Goal: Transaction & Acquisition: Purchase product/service

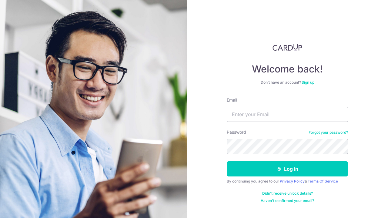
click at [250, 114] on input "Email" at bounding box center [287, 114] width 121 height 15
type input "sonicstreaks@hotmail.com"
click at [273, 171] on button "Log in" at bounding box center [287, 168] width 121 height 15
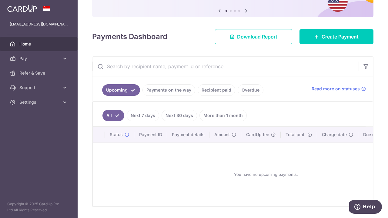
scroll to position [79, 0]
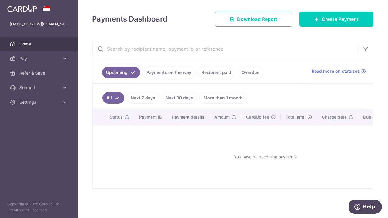
click at [22, 58] on span "Pay" at bounding box center [39, 58] width 40 height 6
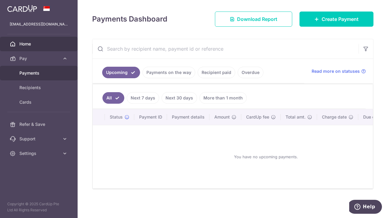
click at [32, 69] on link "Payments" at bounding box center [39, 73] width 78 height 15
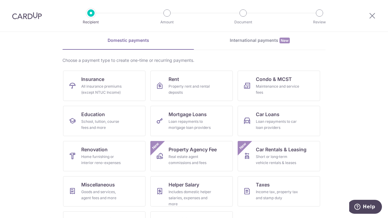
scroll to position [53, 0]
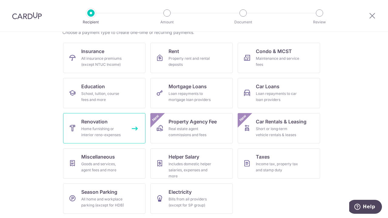
click at [120, 124] on link "Renovation Home furnishing or interior reno-expenses" at bounding box center [104, 128] width 82 height 30
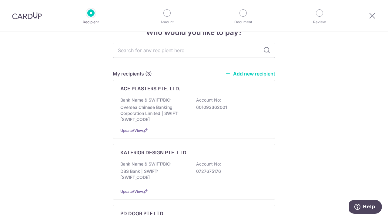
scroll to position [30, 0]
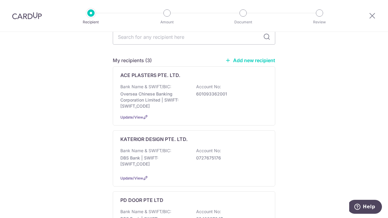
drag, startPoint x: 162, startPoint y: 80, endPoint x: 183, endPoint y: 82, distance: 21.0
click at [165, 80] on div "ACE PLASTERS PTE. LTD. Bank Name & SWIFT/BIC: Oversea Chinese Banking Corporati…" at bounding box center [194, 95] width 162 height 59
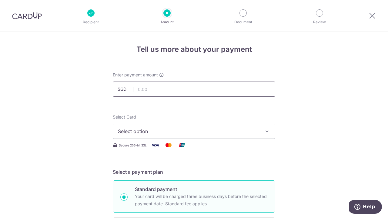
click at [165, 92] on input "text" at bounding box center [194, 89] width 162 height 15
type input "2,000.00"
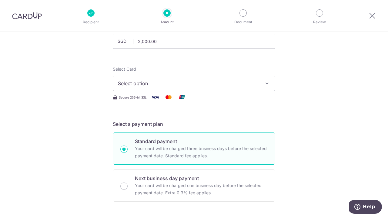
scroll to position [61, 0]
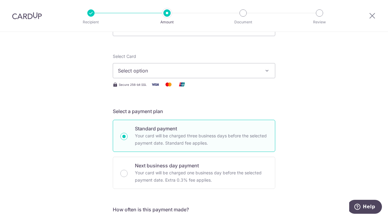
click at [227, 72] on span "Select option" at bounding box center [188, 70] width 141 height 7
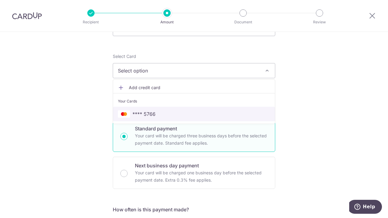
click at [139, 115] on span "**** 5766" at bounding box center [143, 113] width 23 height 7
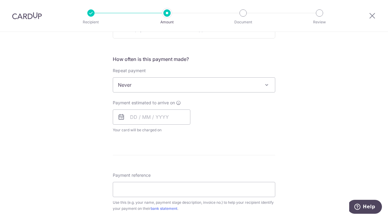
scroll to position [212, 0]
click at [149, 116] on input "text" at bounding box center [152, 115] width 78 height 15
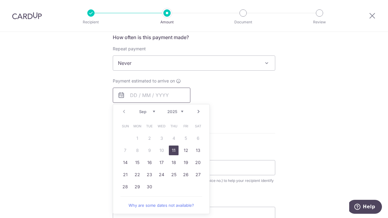
scroll to position [243, 0]
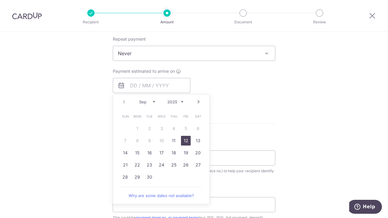
click at [186, 140] on link "12" at bounding box center [186, 141] width 10 height 10
type input "[DATE]"
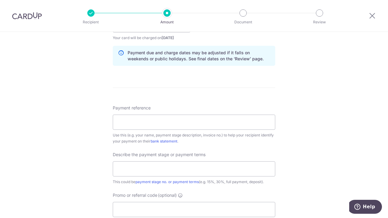
scroll to position [333, 0]
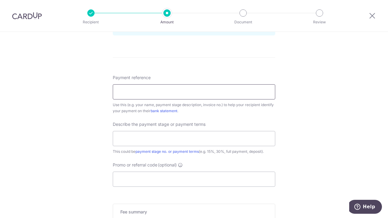
click at [221, 89] on input "Payment reference" at bounding box center [194, 91] width 162 height 15
type input "[PERSON_NAME] 96928129 QT-000119"
click at [331, 100] on div "Tell us more about your payment Enter payment amount SGD 2,000.00 2000.00 Selec…" at bounding box center [194, 5] width 388 height 614
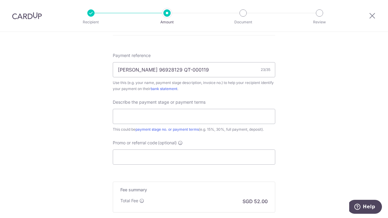
scroll to position [364, 0]
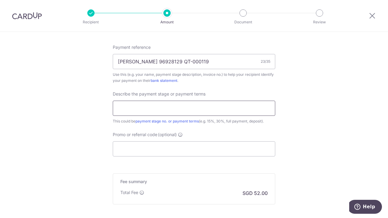
click at [253, 108] on input "text" at bounding box center [194, 108] width 162 height 15
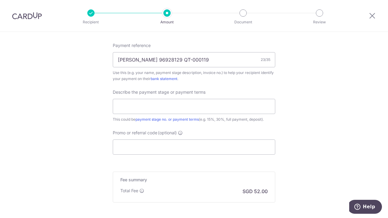
scroll to position [426, 0]
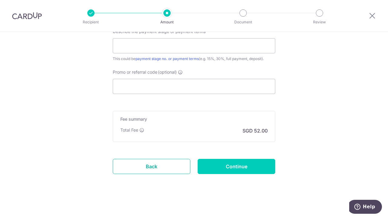
drag, startPoint x: 132, startPoint y: 164, endPoint x: 213, endPoint y: 35, distance: 152.4
click at [132, 164] on link "Back" at bounding box center [152, 166] width 78 height 15
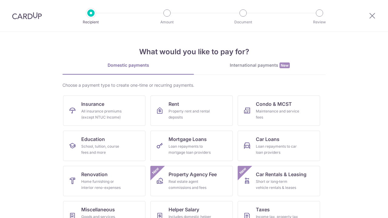
scroll to position [53, 0]
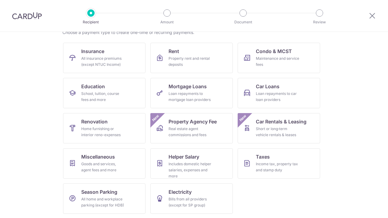
click at [353, 116] on section "What would you like to pay for? Domestic payments International payments New Ch…" at bounding box center [194, 125] width 388 height 186
click at [361, 168] on section "What would you like to pay for? Domestic payments International payments New Ch…" at bounding box center [194, 125] width 388 height 186
